Goal: Transaction & Acquisition: Purchase product/service

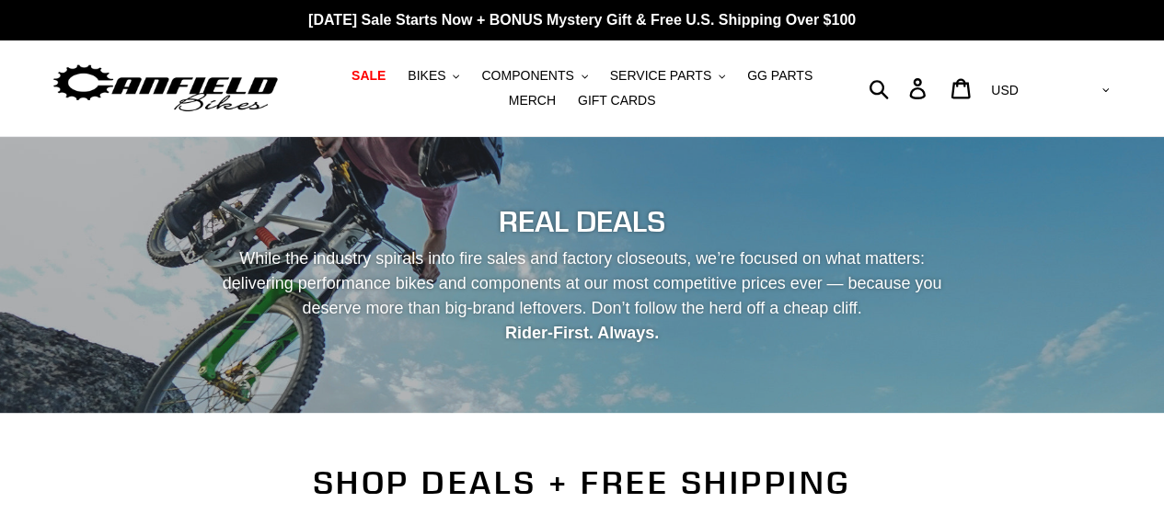
scroll to position [450, 0]
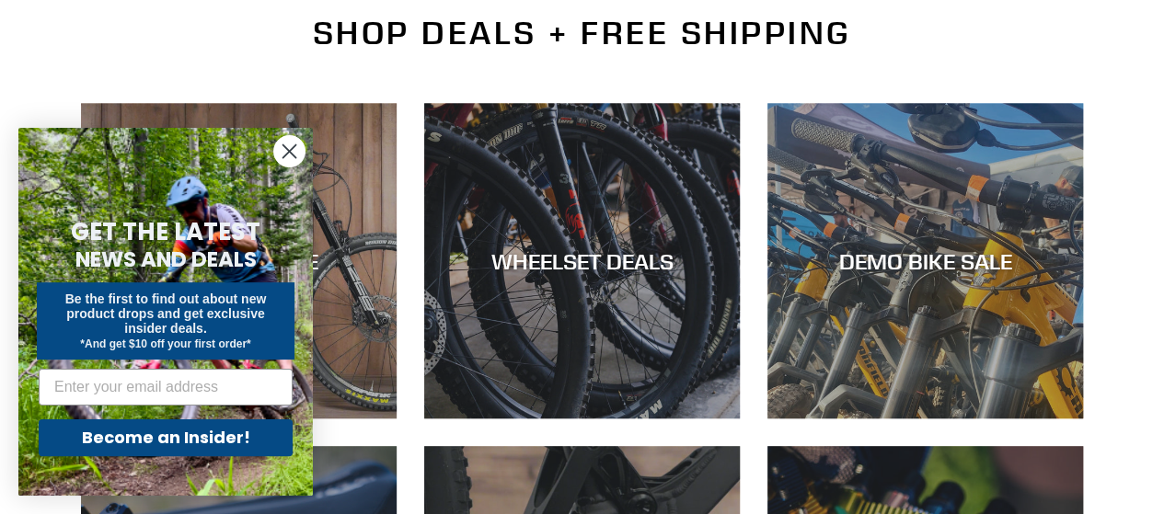
click at [286, 154] on icon "Close dialog" at bounding box center [289, 151] width 13 height 13
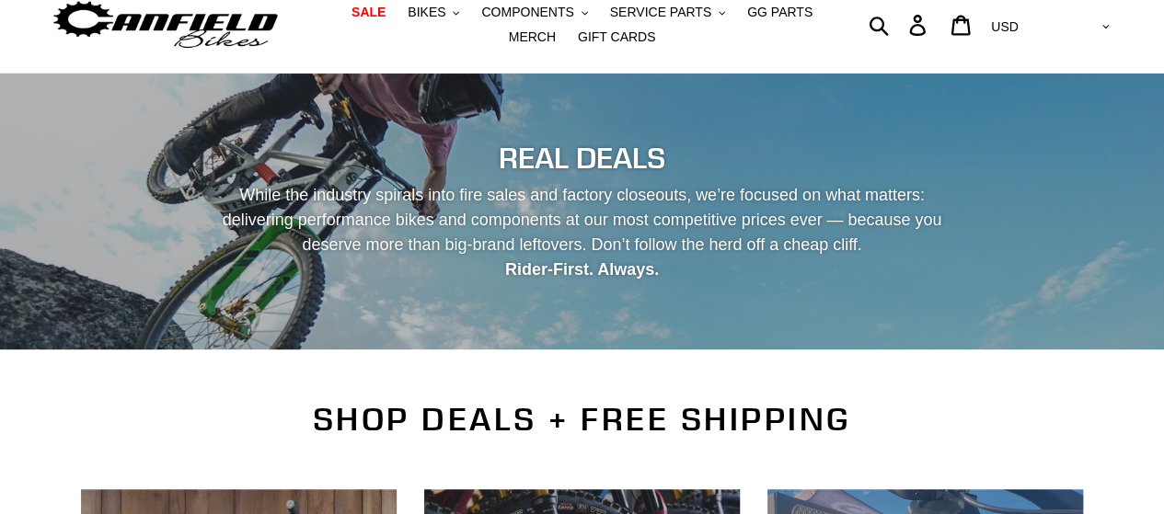
scroll to position [0, 0]
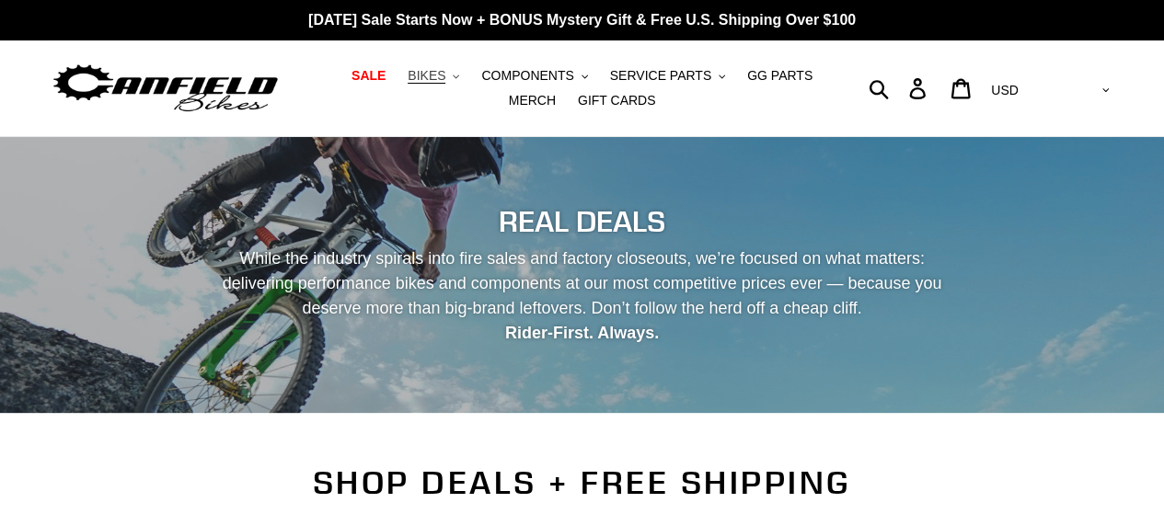
click at [408, 83] on span "BIKES" at bounding box center [427, 76] width 38 height 16
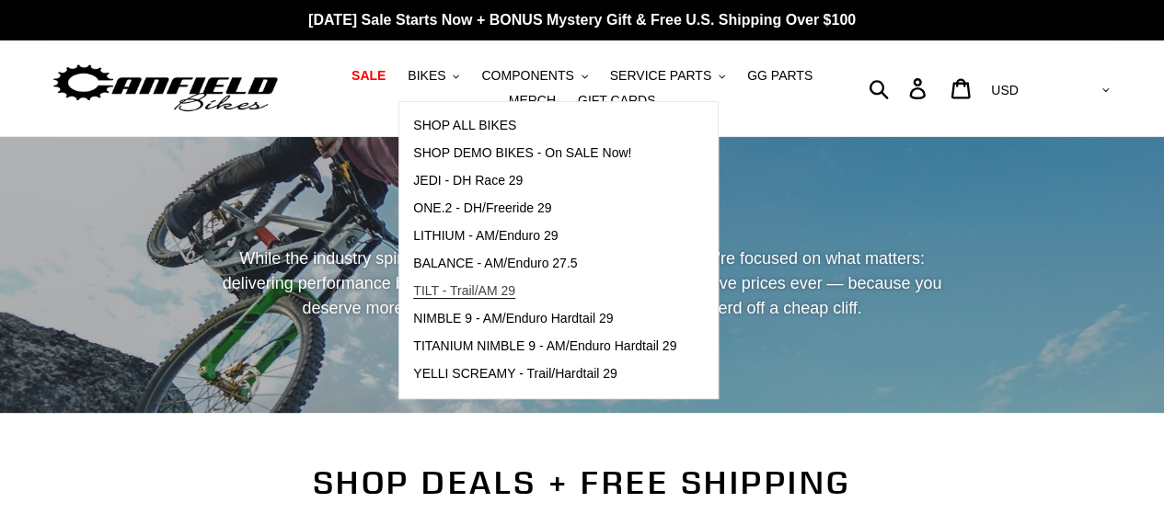
click at [472, 293] on span "TILT - Trail/AM 29" at bounding box center [464, 291] width 102 height 16
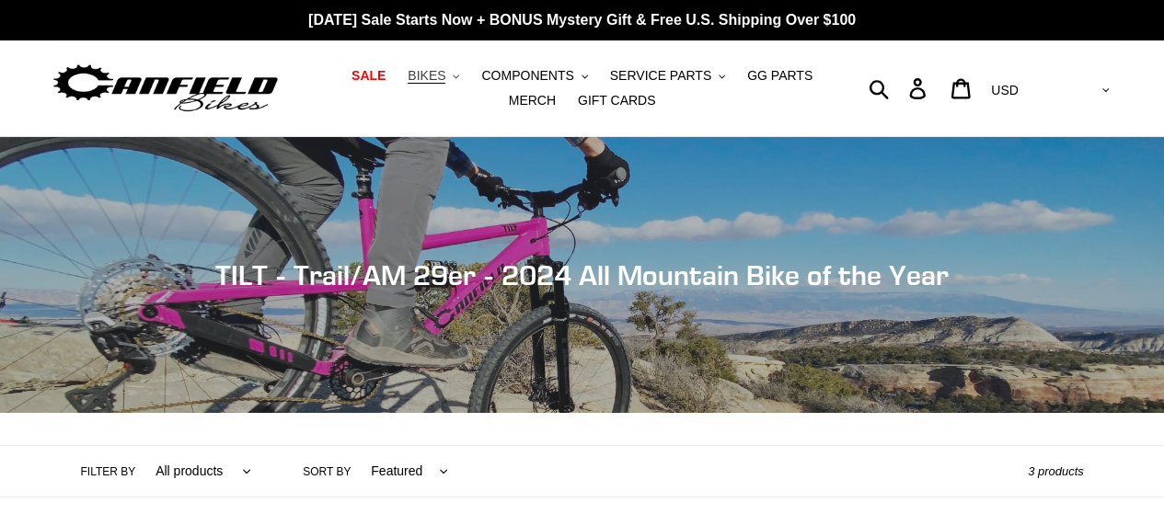
click at [417, 75] on span "BIKES" at bounding box center [427, 76] width 38 height 16
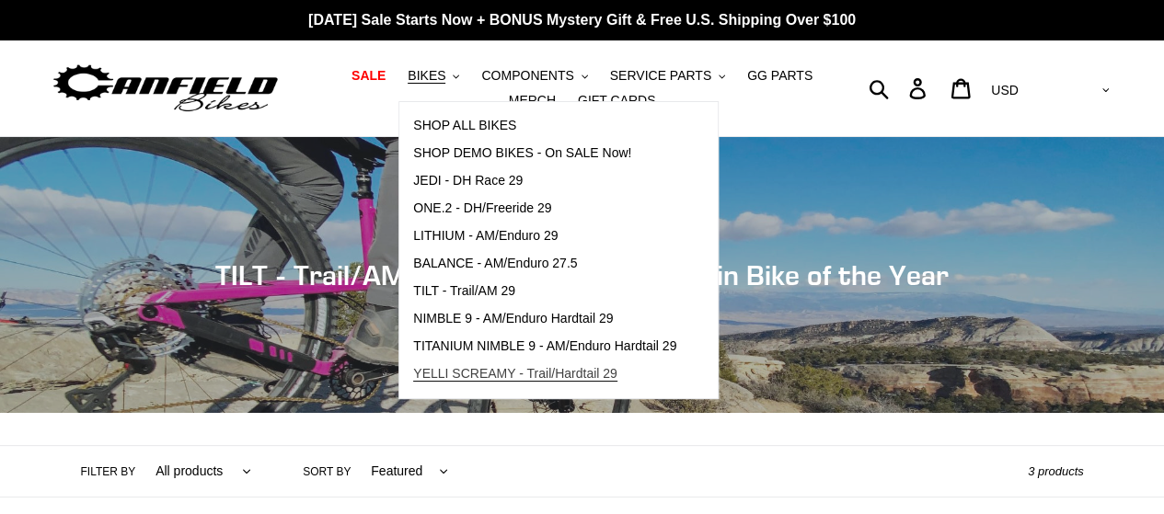
click at [502, 377] on span "YELLI SCREAMY - Trail/Hardtail 29" at bounding box center [515, 374] width 204 height 16
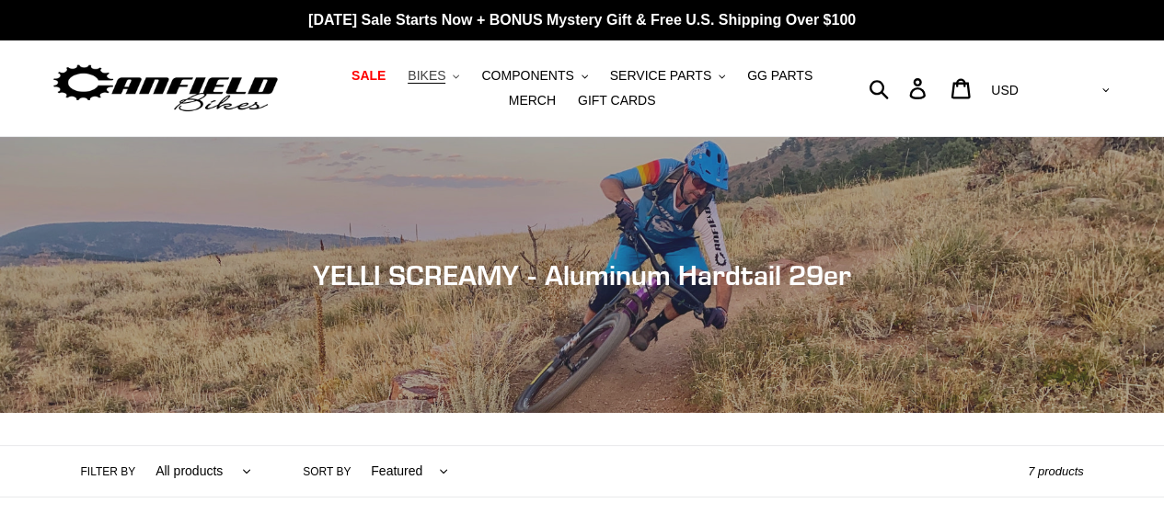
click at [415, 75] on span "BIKES" at bounding box center [427, 76] width 38 height 16
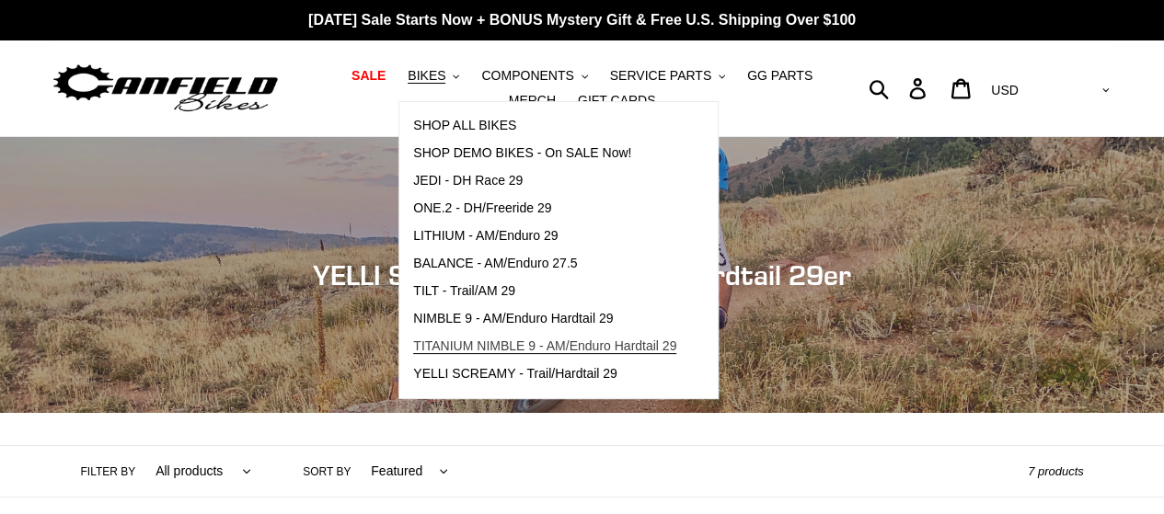
click at [458, 343] on span "TITANIUM NIMBLE 9 - AM/Enduro Hardtail 29" at bounding box center [544, 347] width 263 height 16
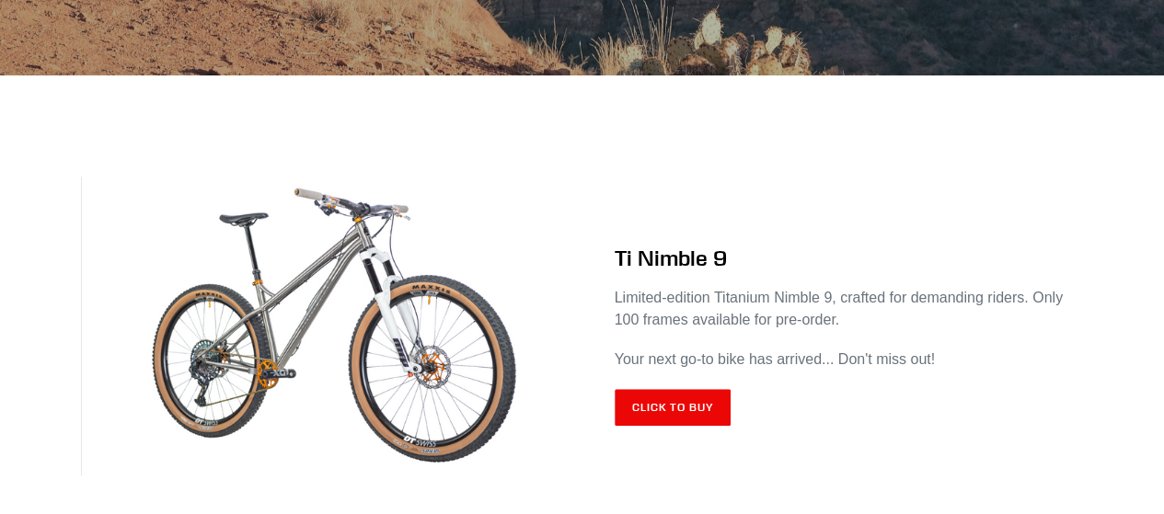
scroll to position [650, 0]
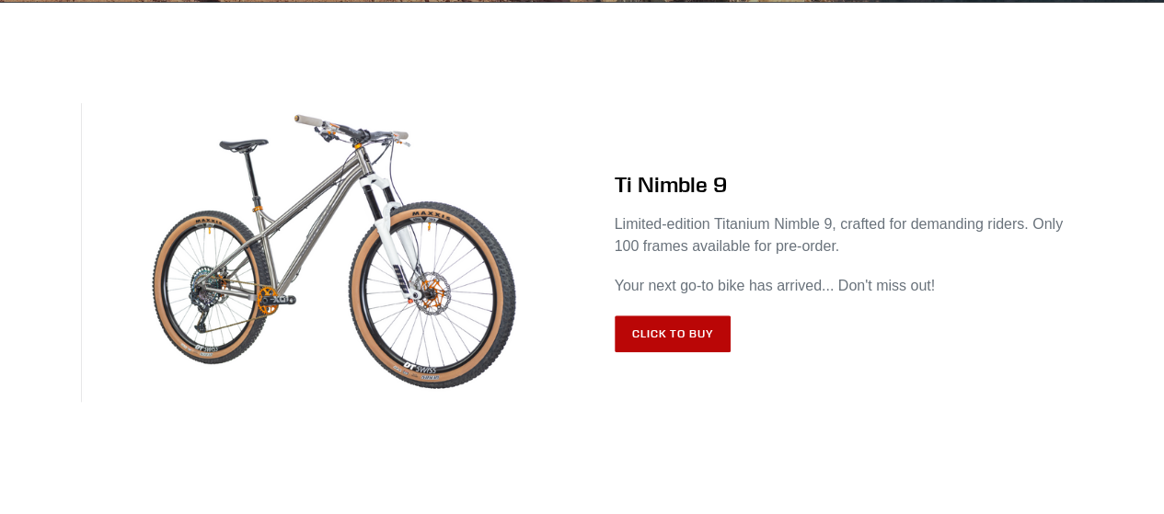
click at [673, 328] on link "Click to Buy" at bounding box center [673, 334] width 117 height 37
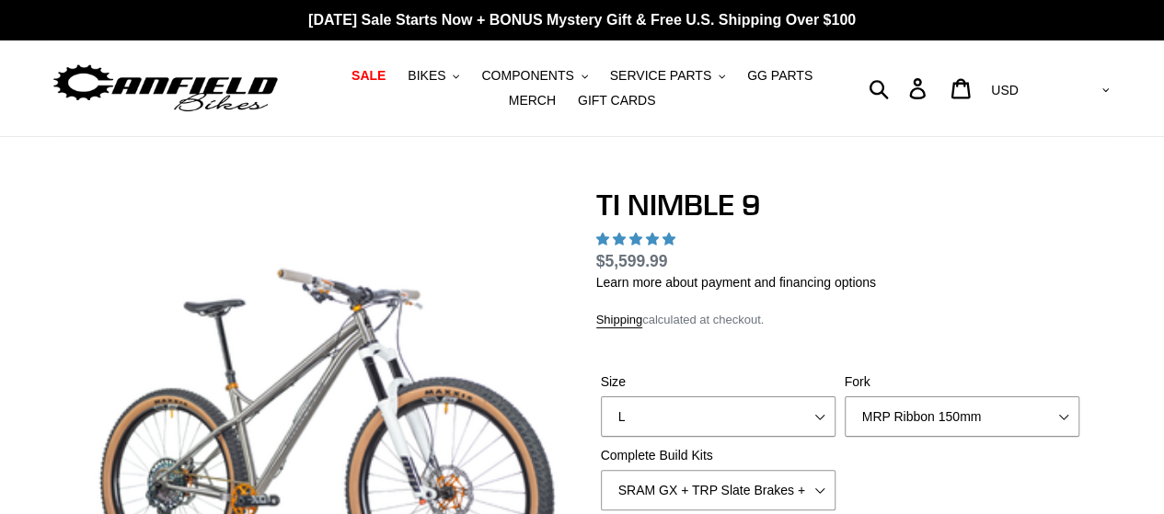
select select "highest-rating"
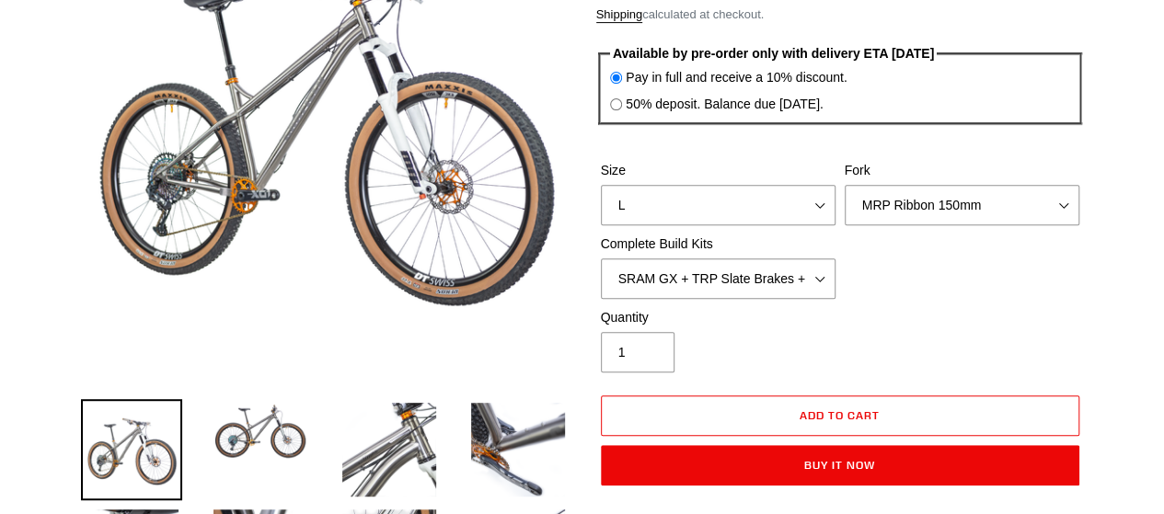
scroll to position [334, 0]
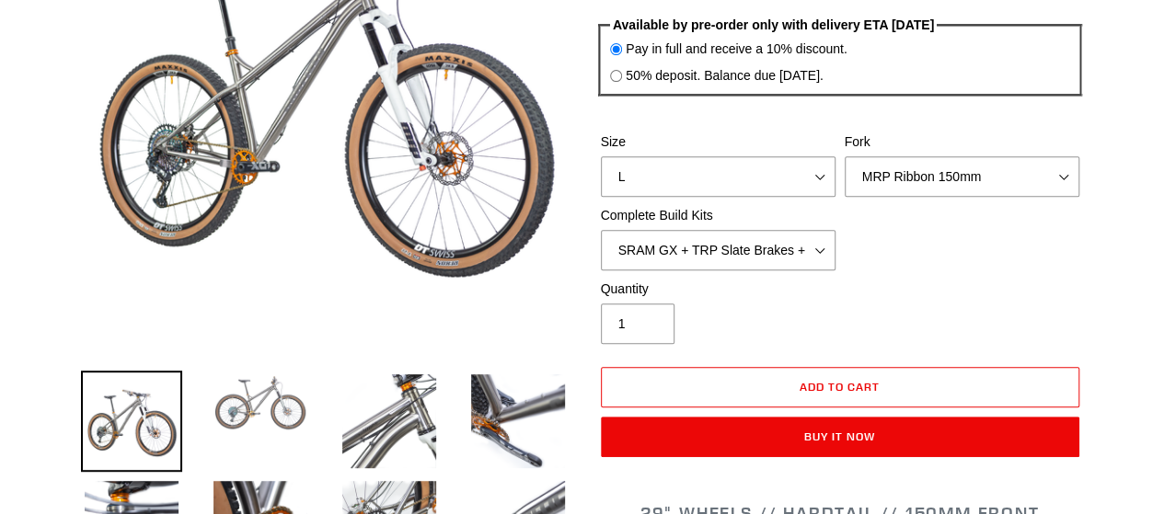
click at [247, 411] on img at bounding box center [260, 403] width 101 height 64
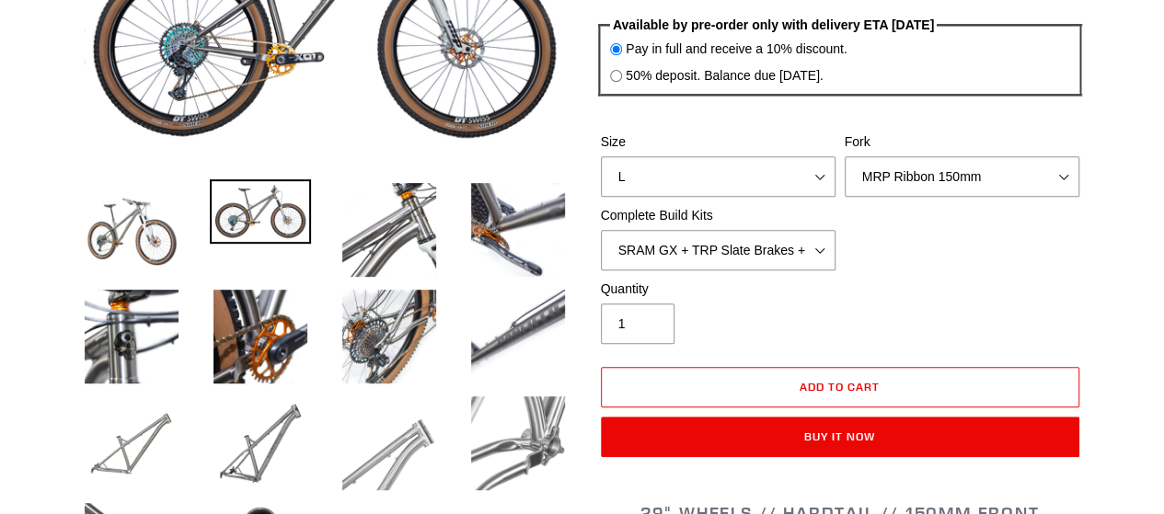
scroll to position [0, 0]
